Goal: Check status

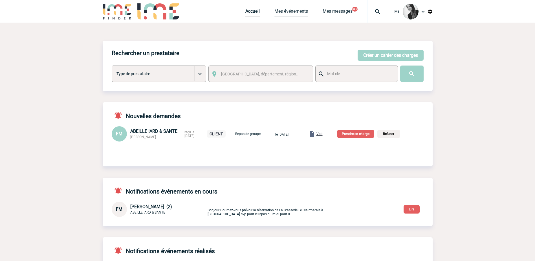
click at [299, 13] on link "Mes événements" at bounding box center [292, 12] width 34 height 8
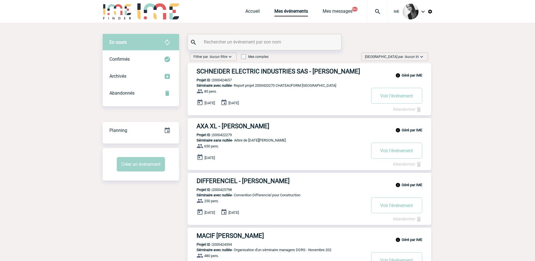
click at [415, 58] on span "Aucun tri" at bounding box center [412, 57] width 14 height 4
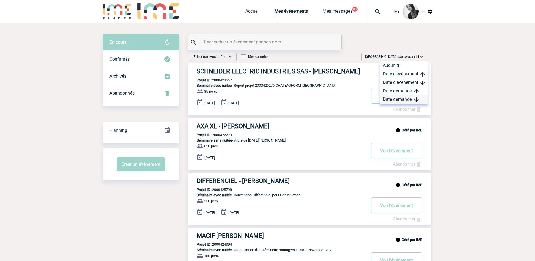
click at [415, 97] on div "Date demande" at bounding box center [404, 99] width 48 height 8
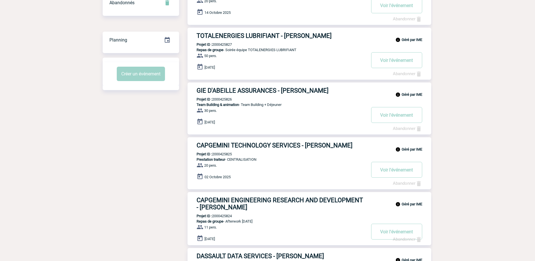
scroll to position [96, 0]
